Goal: Task Accomplishment & Management: Manage account settings

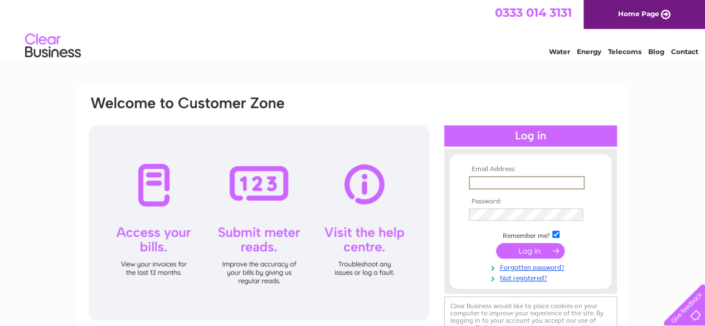
click at [472, 184] on input "text" at bounding box center [527, 182] width 116 height 13
type input "[EMAIL_ADDRESS][DOMAIN_NAME]"
click at [521, 254] on input "submit" at bounding box center [530, 252] width 69 height 16
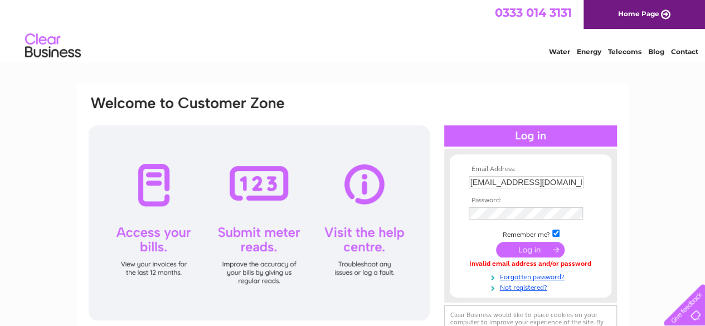
click at [542, 250] on input "submit" at bounding box center [530, 250] width 69 height 16
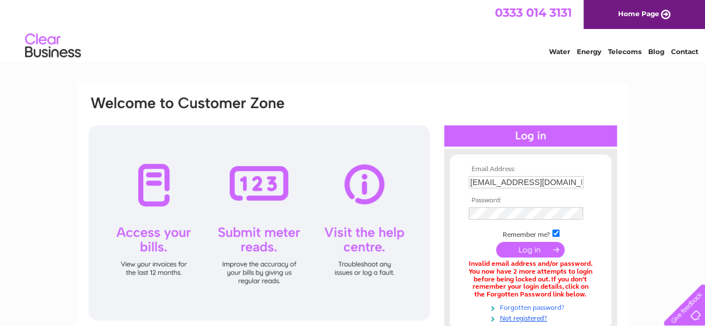
click at [532, 307] on link "Forgotten password?" at bounding box center [532, 307] width 127 height 11
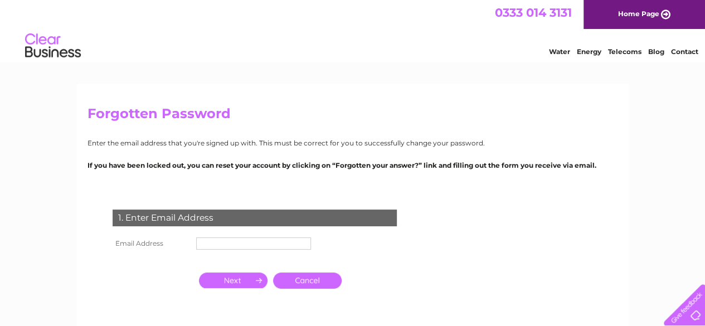
click at [206, 245] on input "text" at bounding box center [253, 244] width 115 height 12
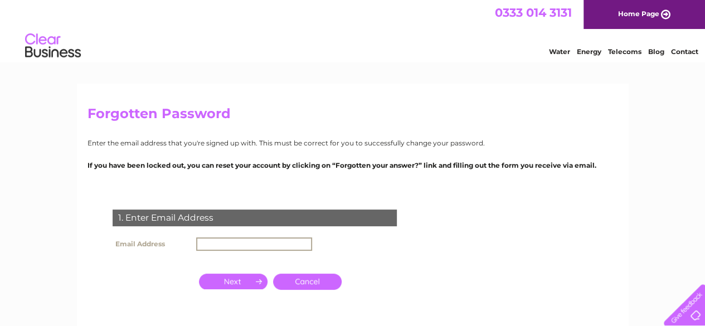
type input "[EMAIL_ADDRESS][DOMAIN_NAME]"
click at [240, 282] on input "button" at bounding box center [233, 282] width 69 height 16
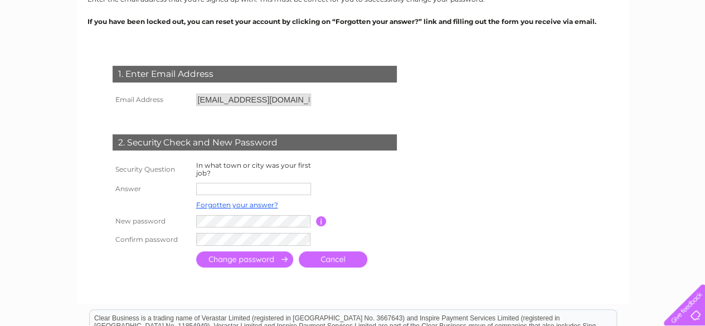
scroll to position [148, 0]
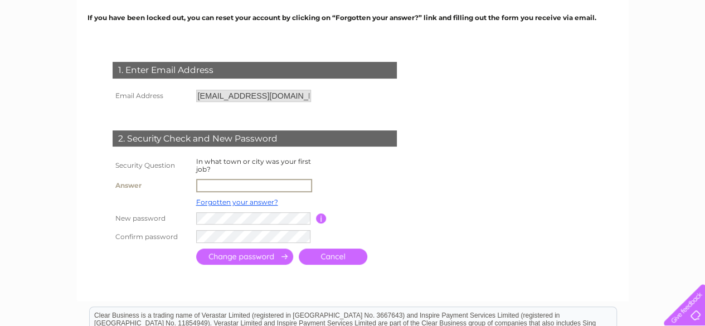
click at [231, 183] on input "text" at bounding box center [254, 185] width 116 height 13
type input "Nottingham"
click at [235, 258] on input "submit" at bounding box center [244, 257] width 97 height 16
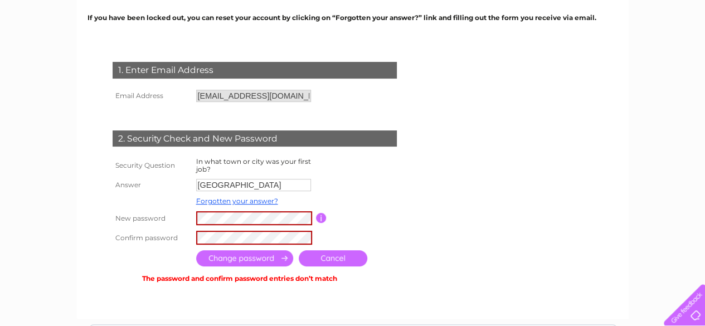
click at [235, 258] on input "submit" at bounding box center [244, 258] width 97 height 16
click at [261, 257] on input "submit" at bounding box center [244, 258] width 97 height 16
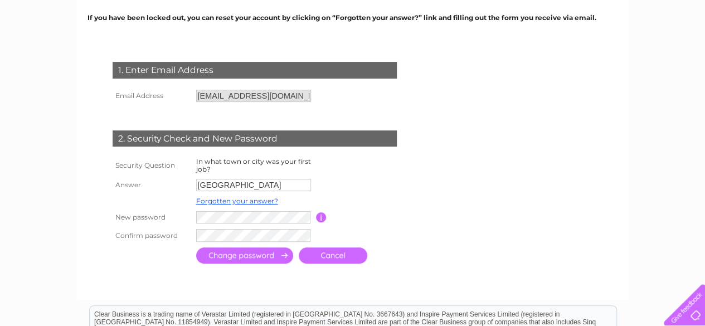
click at [261, 257] on input "submit" at bounding box center [244, 256] width 97 height 16
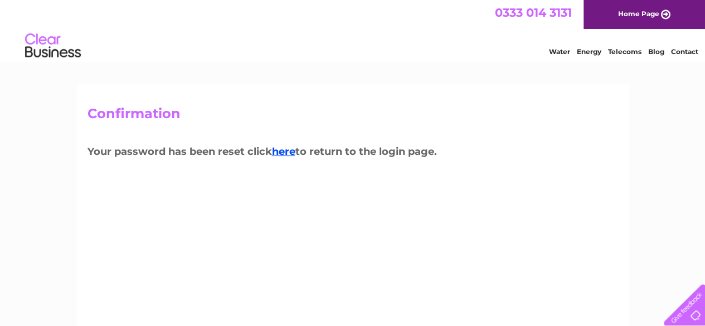
click at [321, 138] on div "Confirmation Your password has been reset click here to return to the login pag…" at bounding box center [353, 240] width 552 height 312
click at [289, 151] on link "here" at bounding box center [283, 152] width 23 height 12
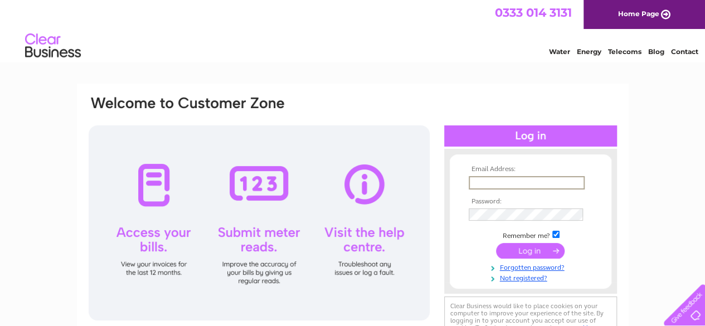
click at [491, 183] on input "text" at bounding box center [527, 182] width 116 height 13
type input "[EMAIL_ADDRESS][DOMAIN_NAME]"
click at [520, 251] on input "submit" at bounding box center [530, 250] width 69 height 16
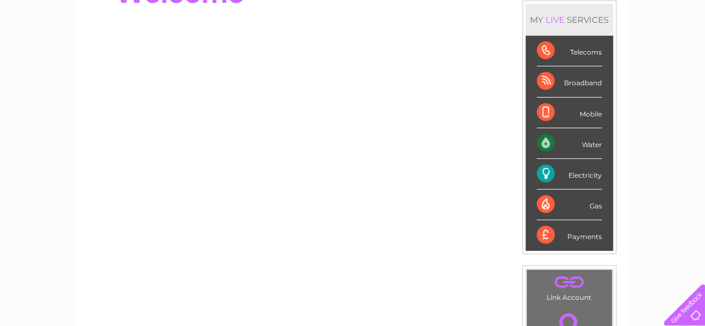
scroll to position [174, 0]
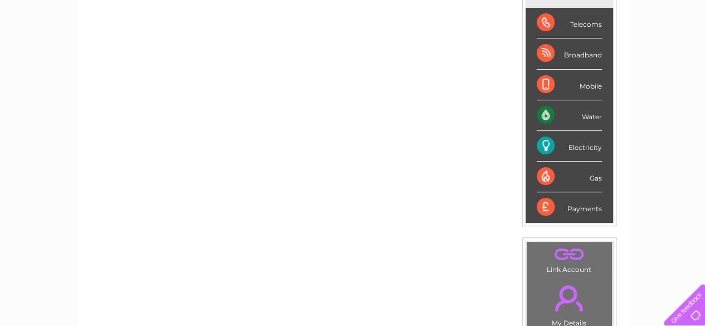
click at [554, 211] on div "Payments" at bounding box center [569, 207] width 65 height 30
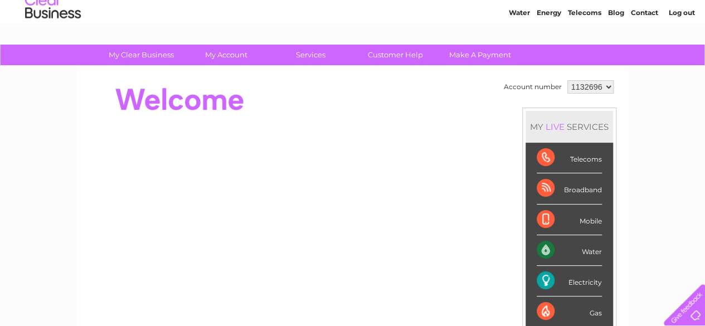
scroll to position [0, 0]
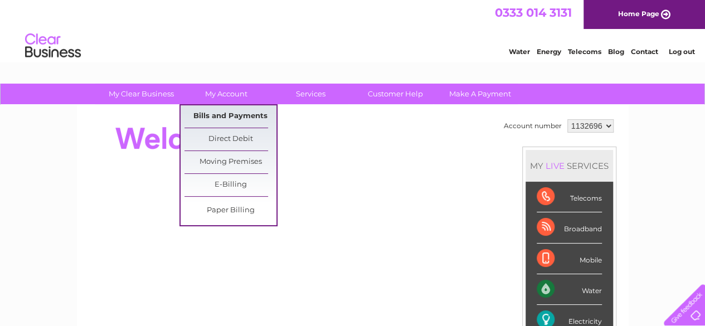
click at [231, 114] on link "Bills and Payments" at bounding box center [231, 116] width 92 height 22
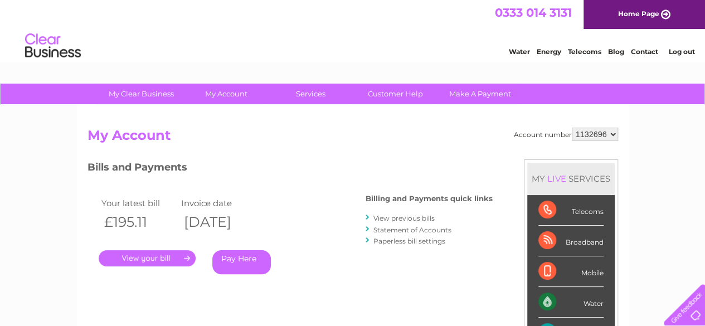
click at [162, 258] on link "." at bounding box center [147, 258] width 97 height 16
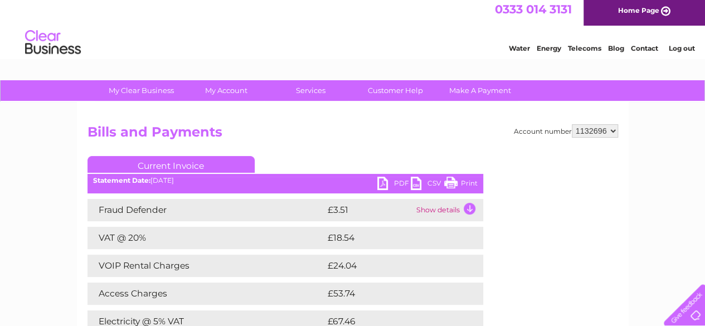
scroll to position [1, 0]
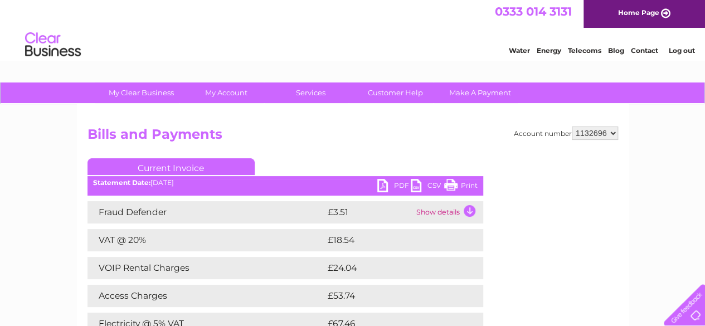
click at [589, 136] on select "1132696" at bounding box center [595, 133] width 46 height 13
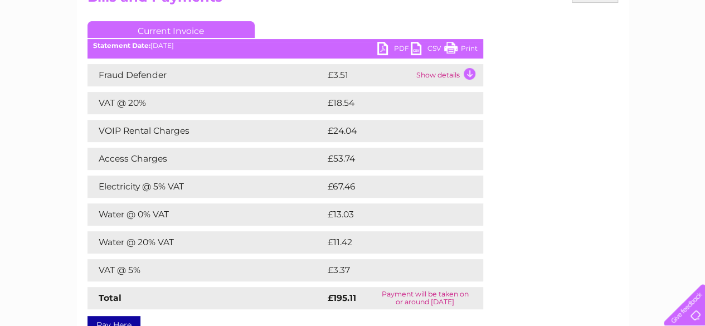
scroll to position [144, 0]
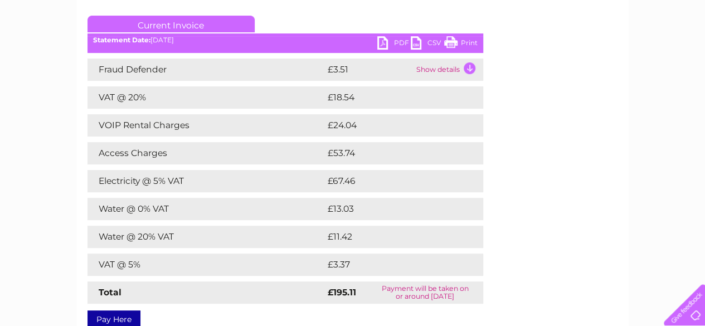
click at [439, 124] on td "£24.04" at bounding box center [393, 125] width 137 height 22
click at [430, 72] on td "Show details" at bounding box center [449, 70] width 70 height 22
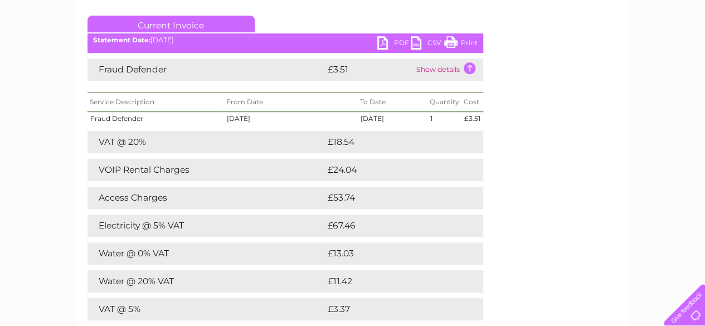
click at [429, 73] on td "Show details" at bounding box center [449, 70] width 70 height 22
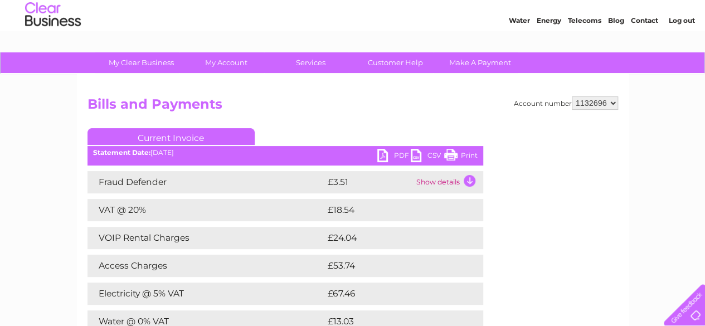
scroll to position [0, 0]
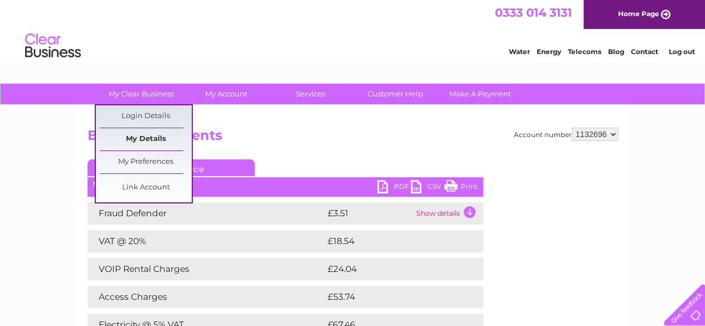
click at [157, 136] on link "My Details" at bounding box center [146, 139] width 92 height 22
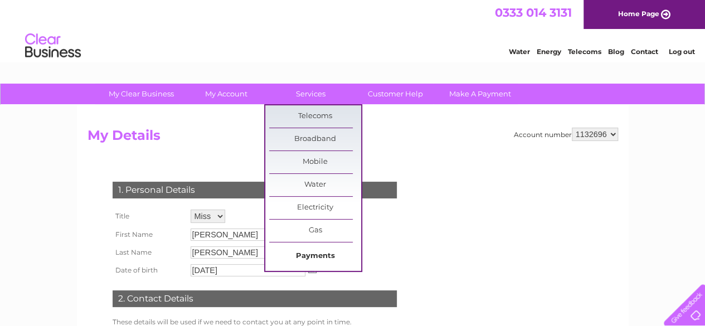
click at [323, 251] on link "Payments" at bounding box center [315, 256] width 92 height 22
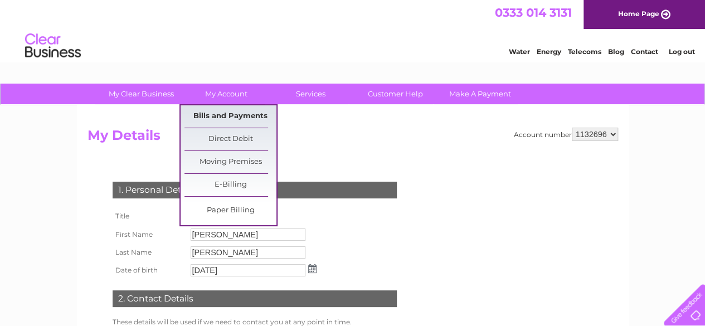
click at [230, 115] on link "Bills and Payments" at bounding box center [231, 116] width 92 height 22
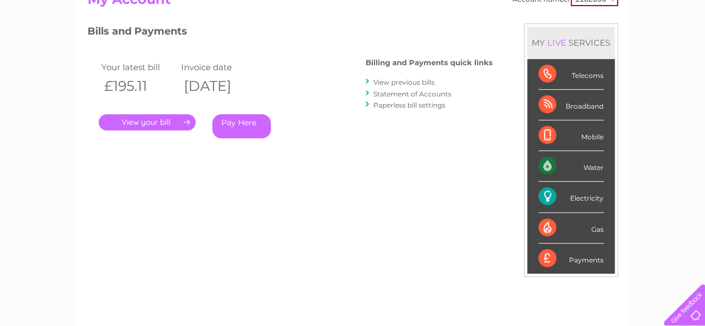
scroll to position [138, 0]
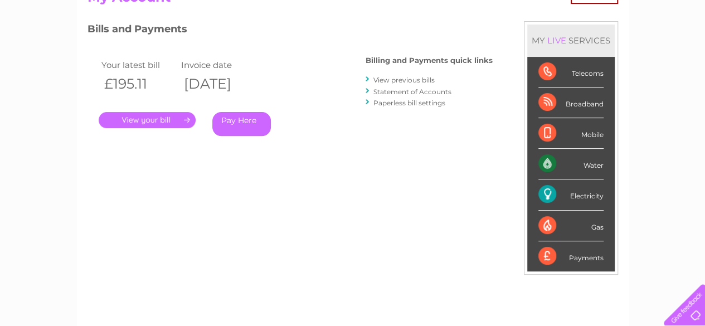
click at [159, 121] on link "." at bounding box center [147, 120] width 97 height 16
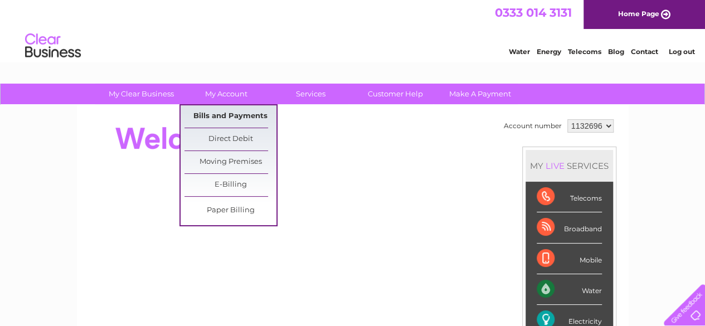
click at [241, 114] on link "Bills and Payments" at bounding box center [231, 116] width 92 height 22
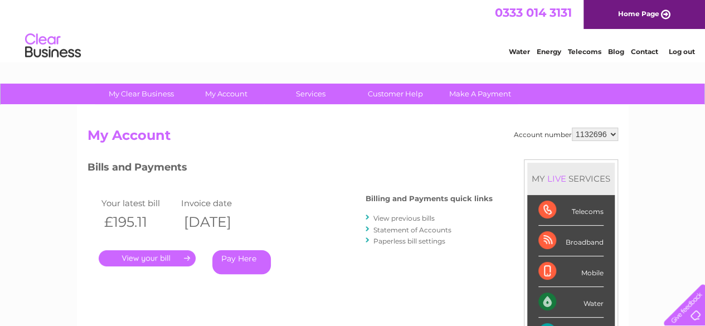
click at [164, 259] on link "." at bounding box center [147, 258] width 97 height 16
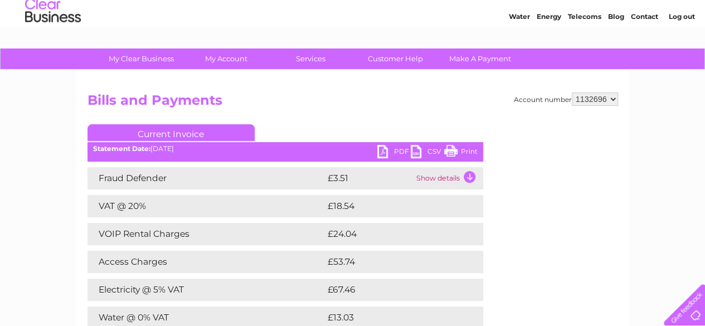
scroll to position [41, 0]
